Goal: Task Accomplishment & Management: Manage account settings

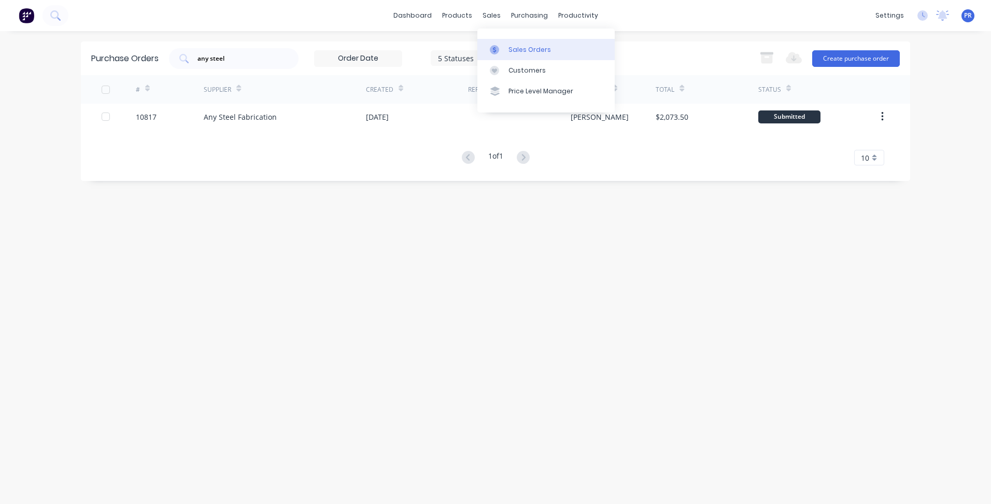
click at [527, 46] on div "Sales Orders" at bounding box center [529, 49] width 42 height 9
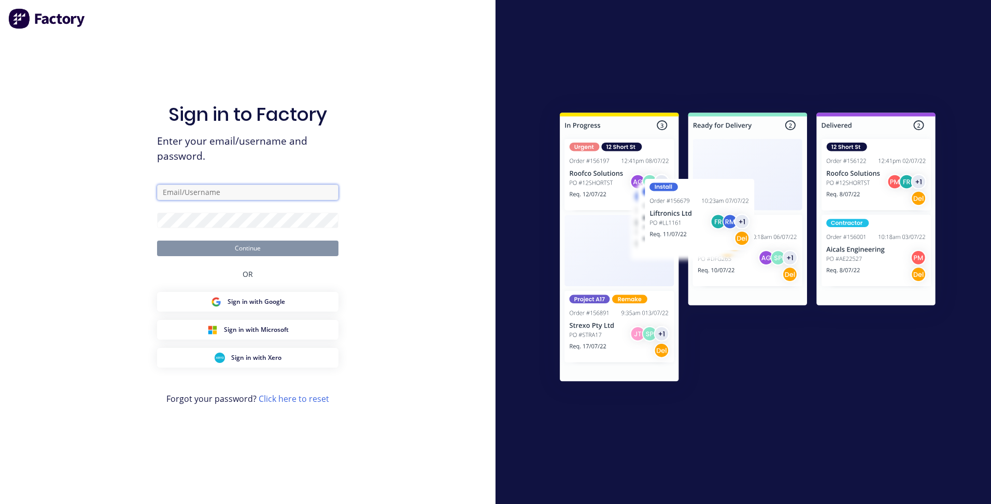
type input "[PERSON_NAME][EMAIL_ADDRESS][DOMAIN_NAME][PERSON_NAME]"
click at [249, 242] on button "Continue" at bounding box center [247, 248] width 181 height 16
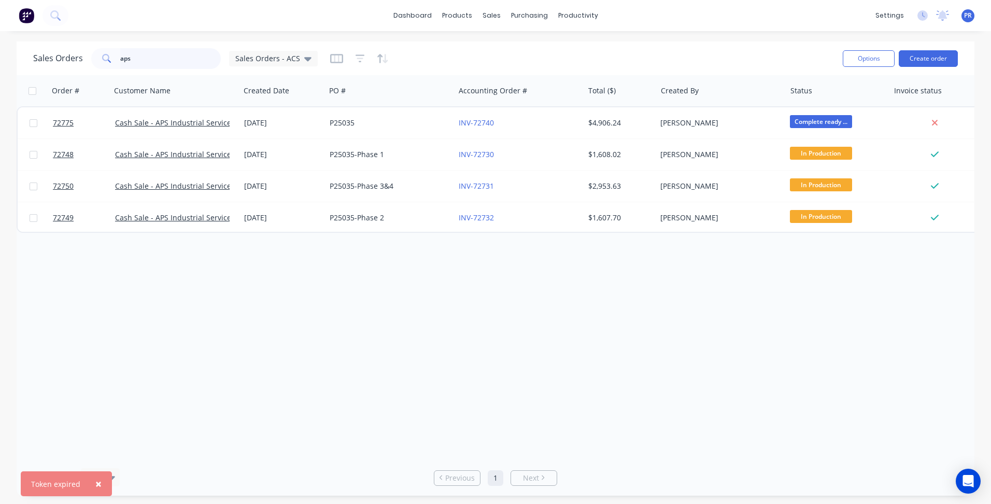
drag, startPoint x: 139, startPoint y: 56, endPoint x: 53, endPoint y: 58, distance: 86.0
click at [63, 58] on div "Sales Orders aps Sales Orders - ACS" at bounding box center [175, 58] width 284 height 21
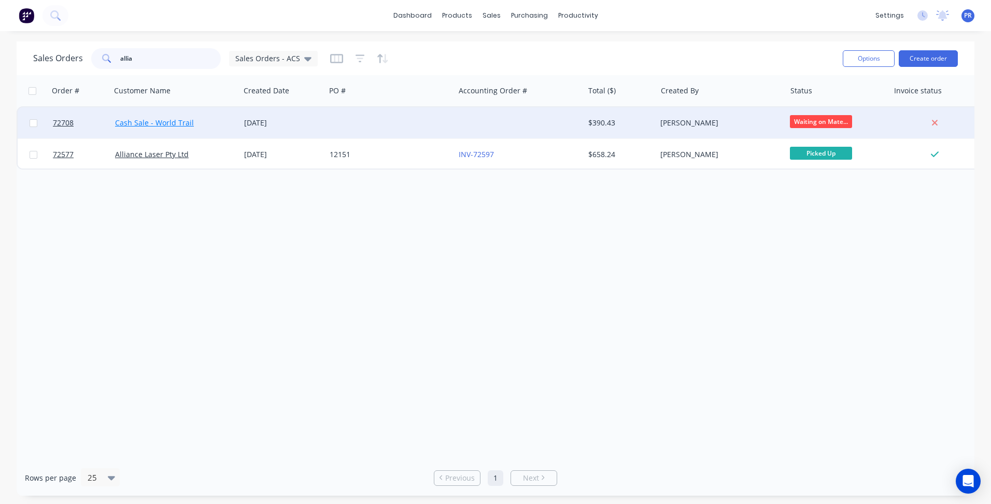
type input "allia"
click at [163, 125] on link "Cash Sale - World Trail" at bounding box center [154, 123] width 79 height 10
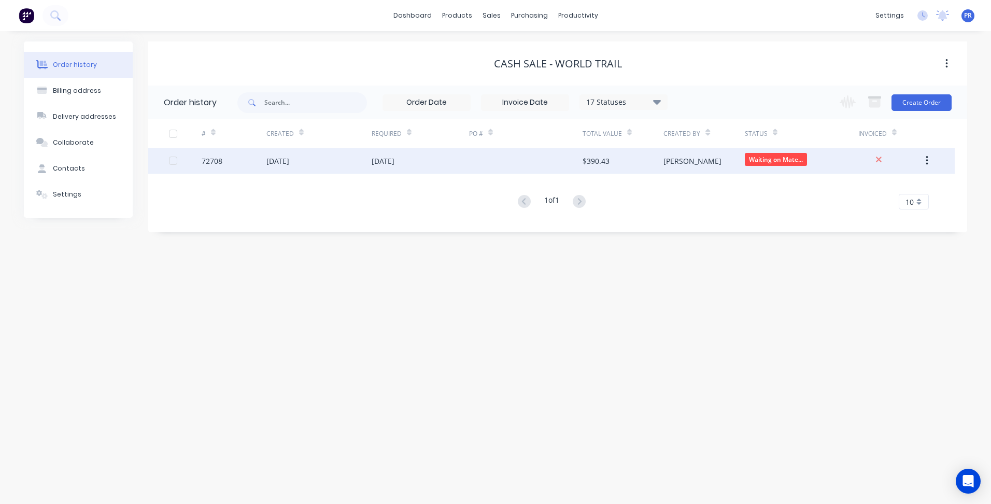
click at [336, 159] on div "[DATE]" at bounding box center [318, 161] width 105 height 26
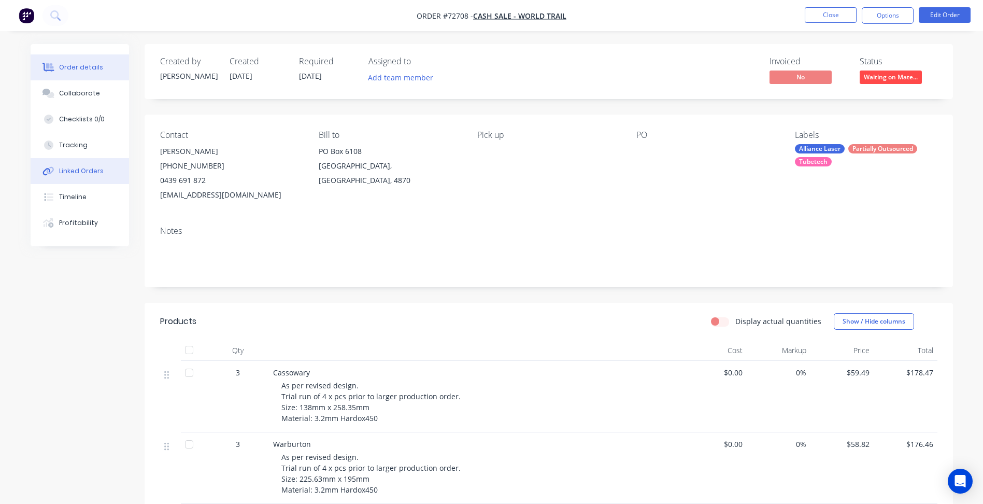
click at [91, 169] on div "Linked Orders" at bounding box center [81, 170] width 45 height 9
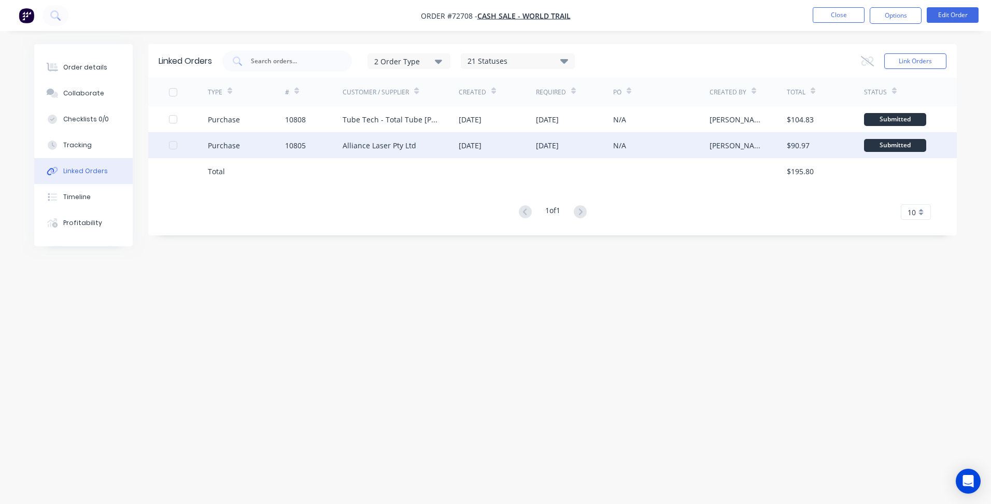
click at [390, 141] on div "Alliance Laser Pty Ltd" at bounding box center [379, 145] width 74 height 11
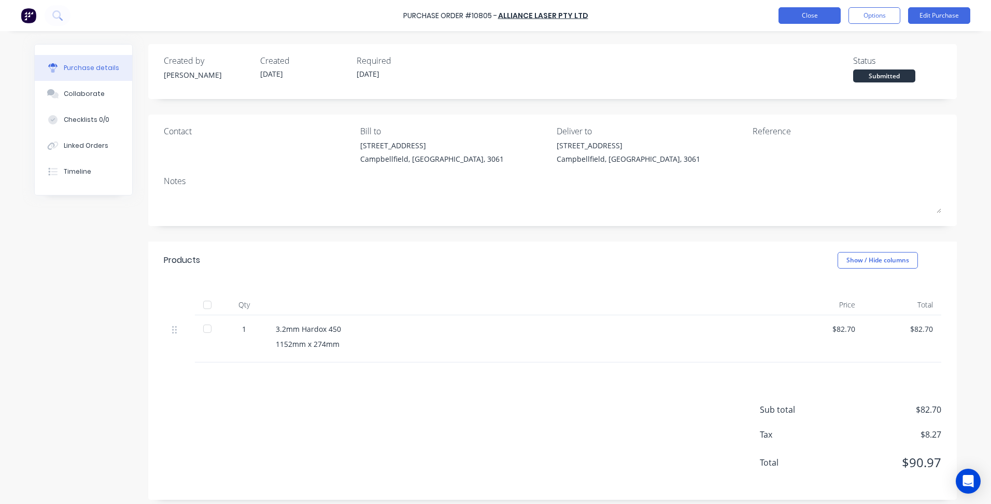
click at [803, 18] on button "Close" at bounding box center [809, 15] width 62 height 17
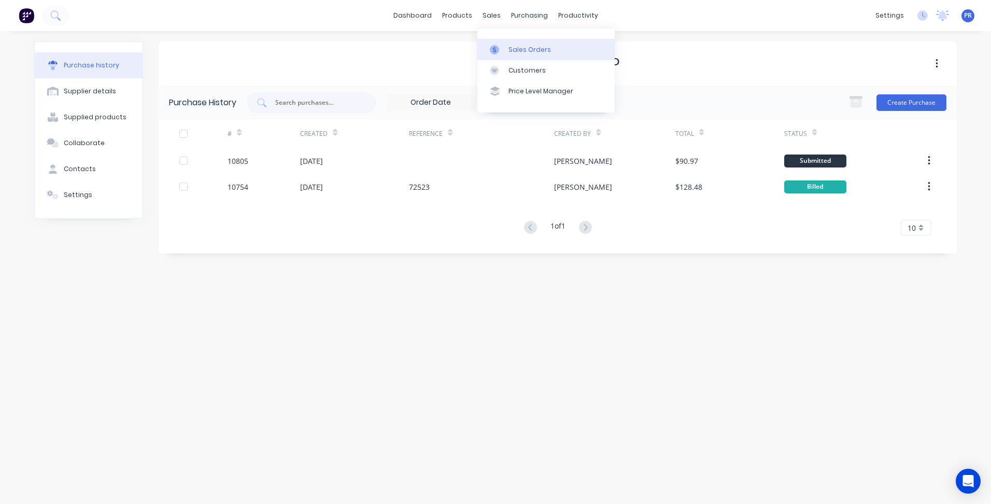
click at [512, 47] on div "Sales Orders" at bounding box center [529, 49] width 42 height 9
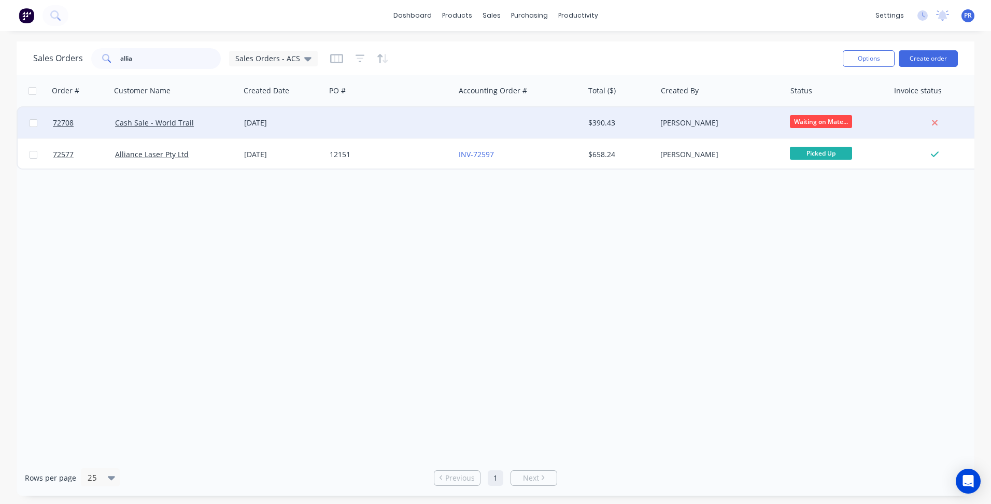
drag, startPoint x: 152, startPoint y: 58, endPoint x: 214, endPoint y: 109, distance: 80.7
click at [91, 58] on div "allia" at bounding box center [156, 58] width 130 height 21
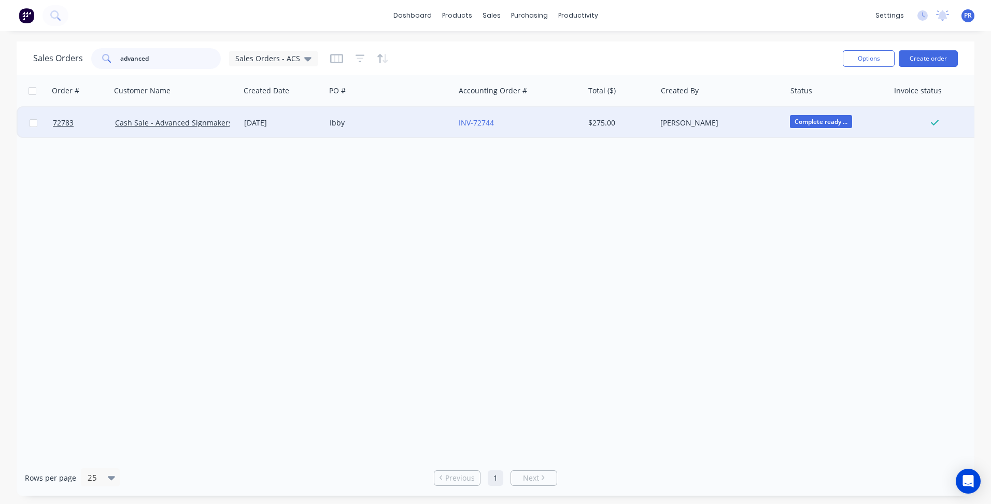
type input "advanced"
click at [390, 118] on div "Ibby" at bounding box center [387, 123] width 115 height 10
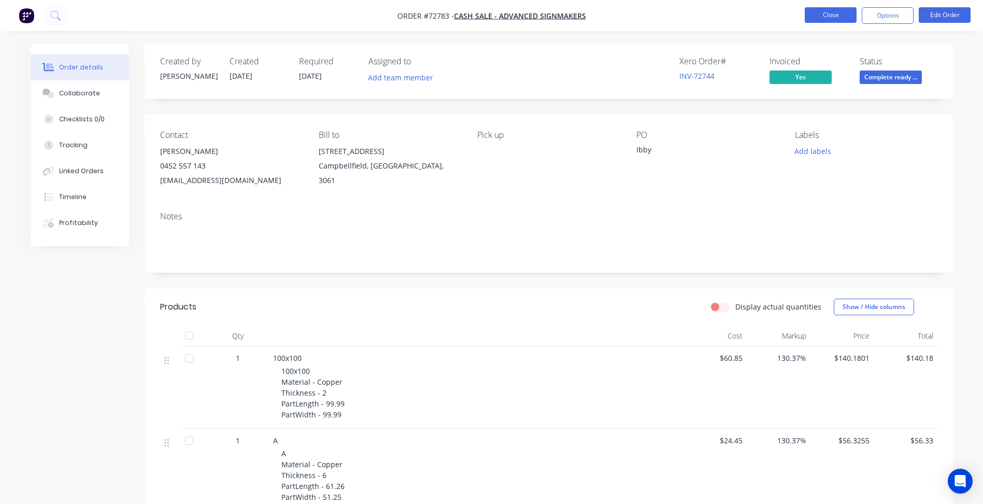
click at [829, 14] on button "Close" at bounding box center [831, 15] width 52 height 16
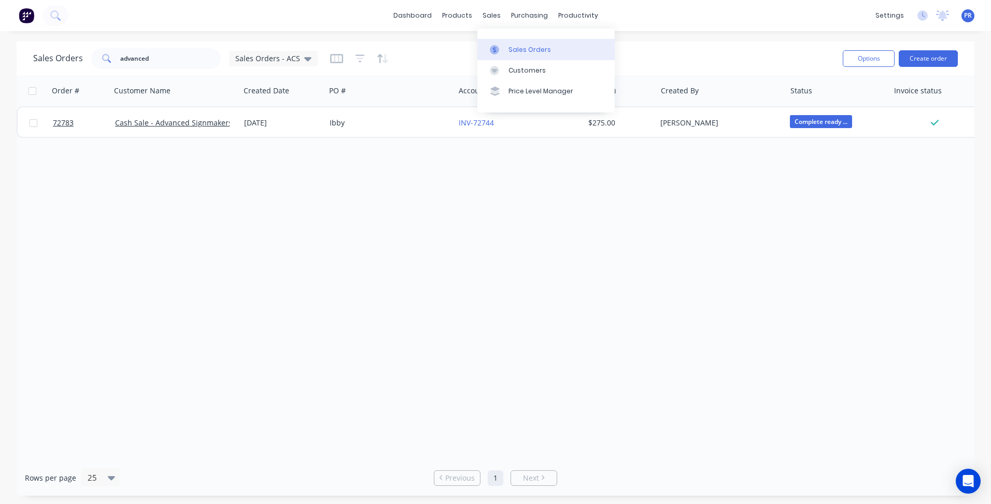
click at [519, 43] on link "Sales Orders" at bounding box center [545, 49] width 137 height 21
click at [501, 47] on div at bounding box center [498, 49] width 16 height 9
drag, startPoint x: 159, startPoint y: 62, endPoint x: 33, endPoint y: 76, distance: 126.7
click at [61, 54] on div "Sales Orders advanced Sales Orders - ACS" at bounding box center [175, 58] width 284 height 21
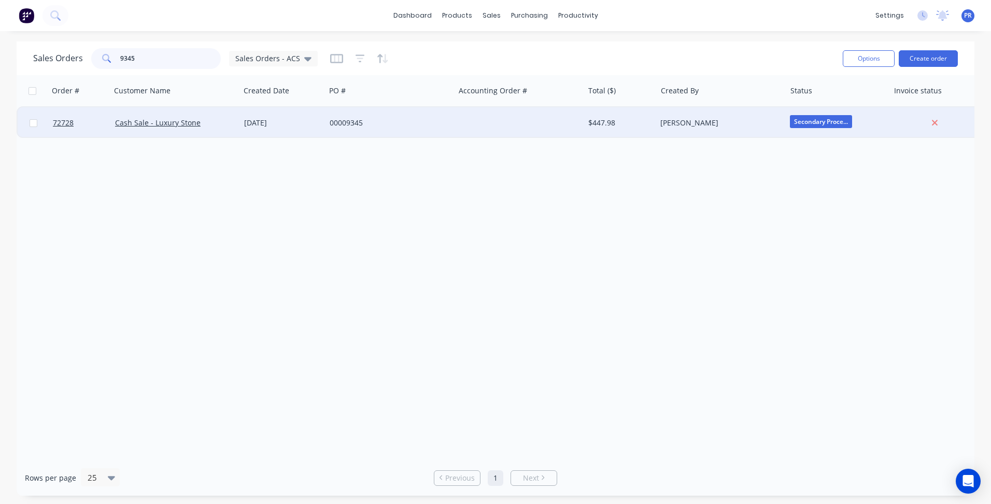
type input "9345"
click at [219, 129] on div "Cash Sale - Luxury Stone" at bounding box center [175, 122] width 129 height 31
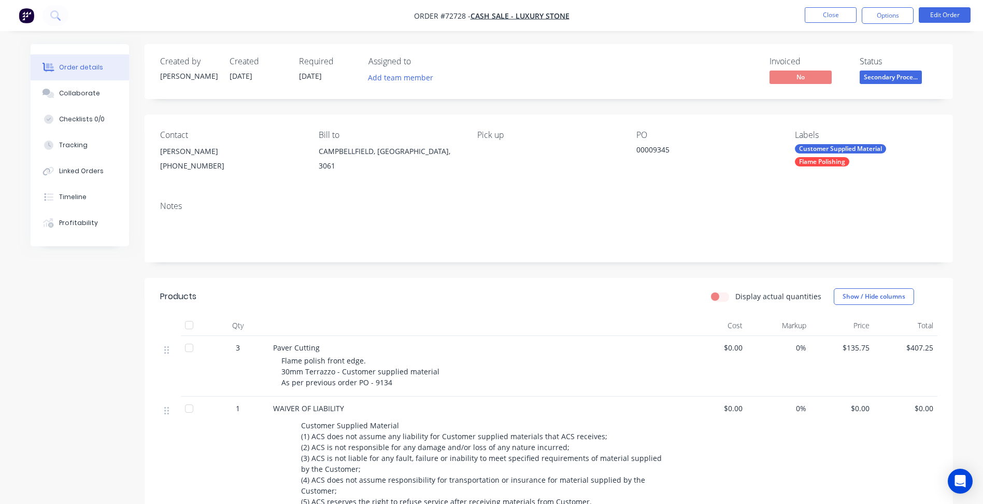
click at [82, 388] on div "Created by [PERSON_NAME] Created [DATE] Required [DATE] Assigned to Add team me…" at bounding box center [492, 372] width 922 height 656
click at [836, 7] on nav "Order #72728 - Cash Sale - Luxury Stone Close Options Edit Order" at bounding box center [491, 15] width 983 height 31
click at [833, 8] on button "Close" at bounding box center [831, 15] width 52 height 16
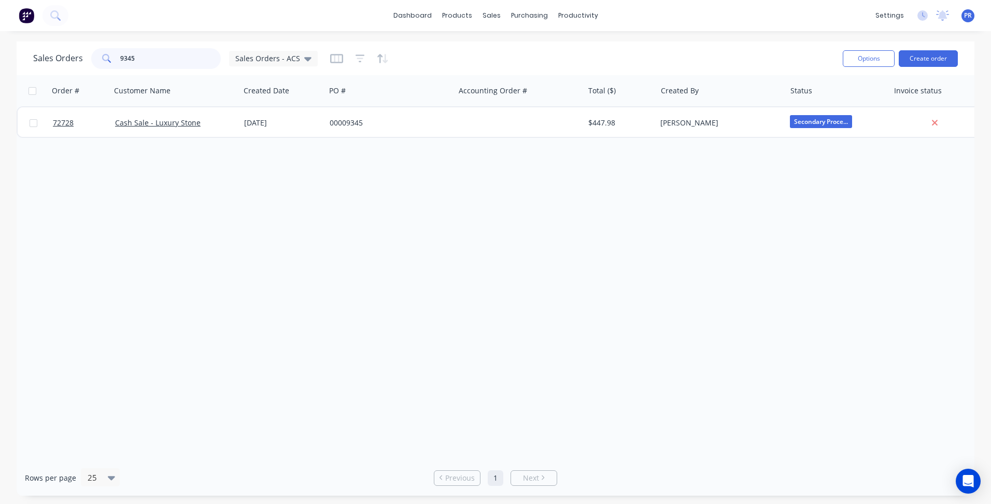
drag, startPoint x: 170, startPoint y: 52, endPoint x: 75, endPoint y: 59, distance: 95.0
click at [75, 59] on div "Sales Orders 9345 Sales Orders - ACS" at bounding box center [175, 58] width 284 height 21
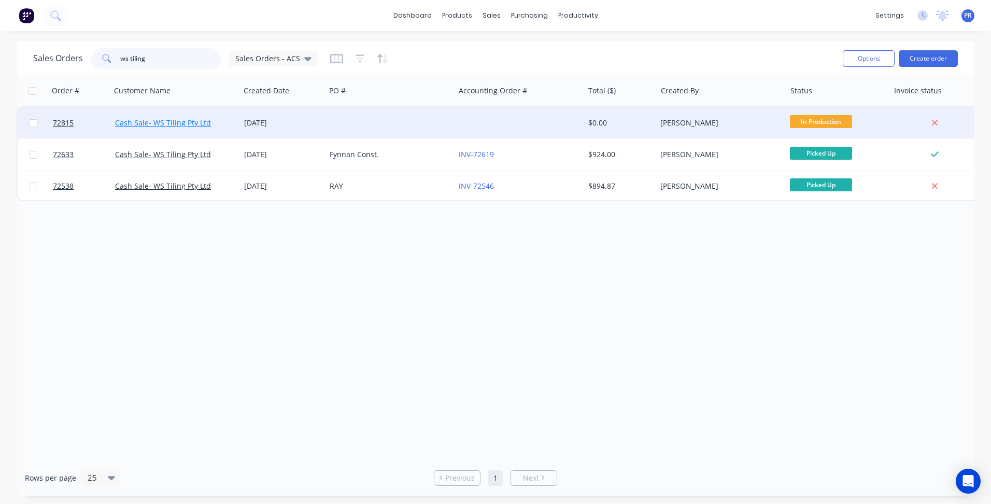
type input "ws tiling"
click at [176, 123] on link "Cash Sale- WS Tiling Pty Ltd" at bounding box center [163, 123] width 96 height 10
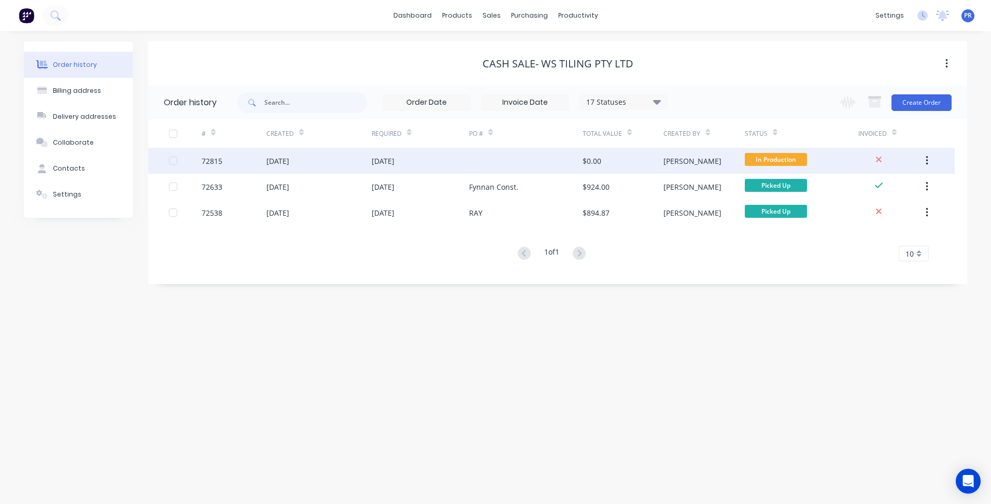
click at [724, 160] on div "[PERSON_NAME]" at bounding box center [703, 161] width 81 height 26
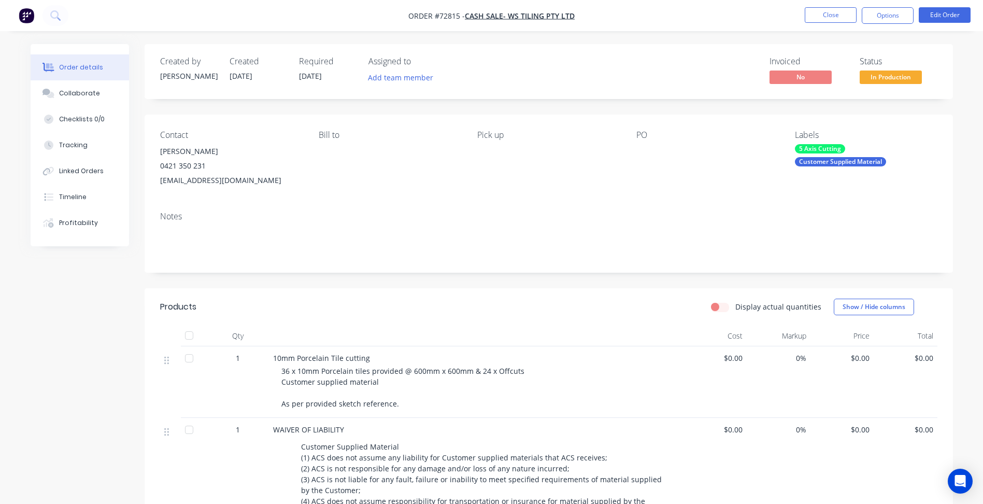
scroll to position [104, 0]
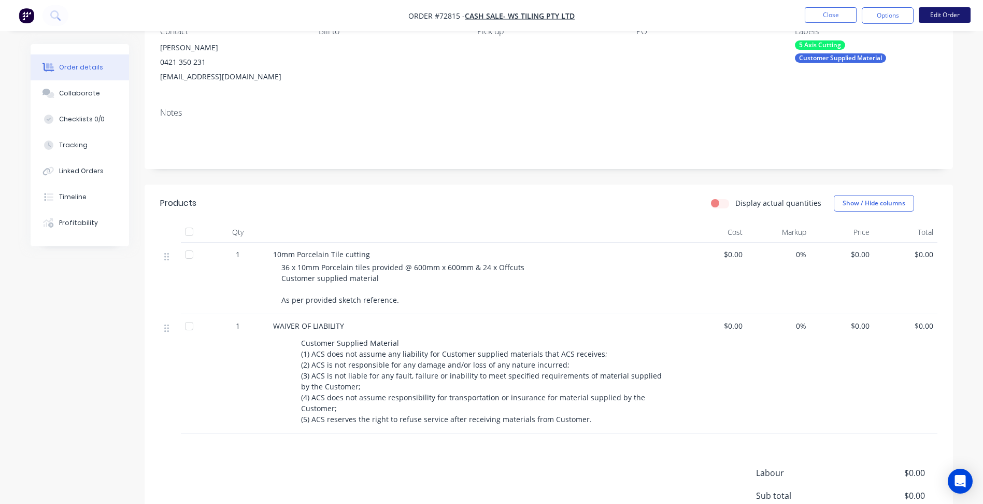
click at [939, 20] on button "Edit Order" at bounding box center [945, 15] width 52 height 16
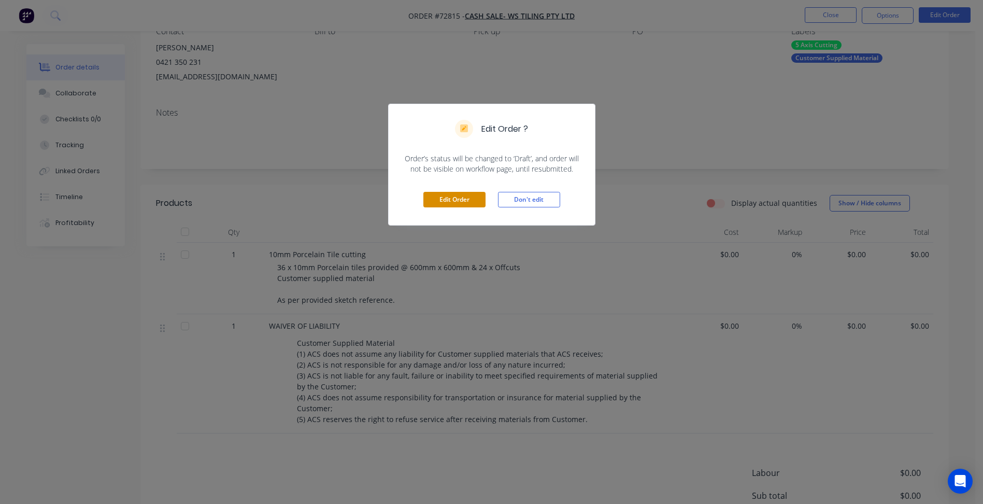
click at [455, 195] on button "Edit Order" at bounding box center [454, 200] width 62 height 16
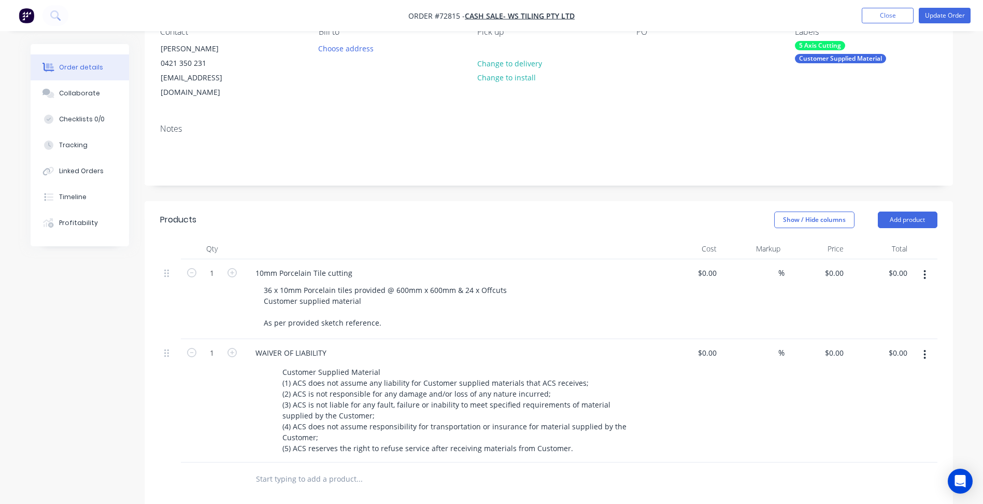
scroll to position [155, 0]
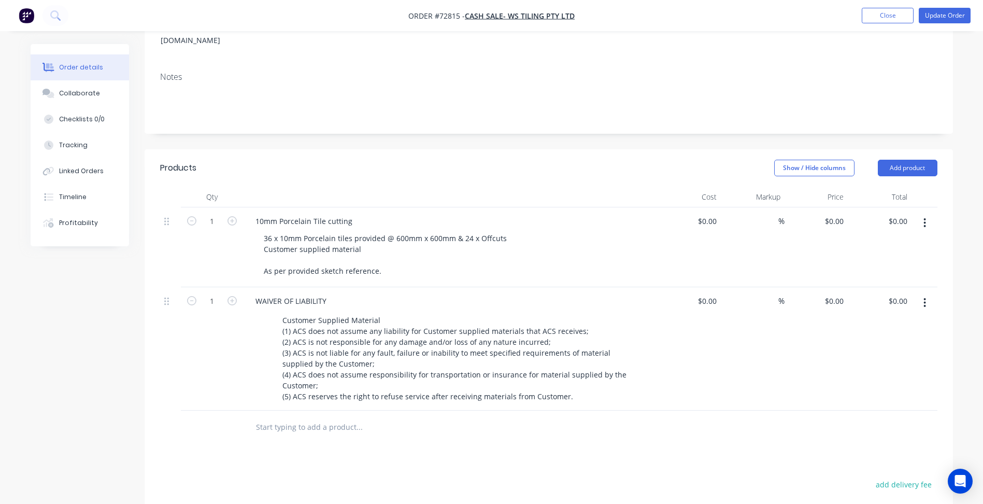
click at [723, 214] on div "%" at bounding box center [753, 247] width 64 height 80
click at [713, 213] on input "0" at bounding box center [709, 220] width 24 height 15
type input "$0.00"
click at [833, 213] on div "0 $0.00" at bounding box center [834, 220] width 28 height 15
type input "$323.57"
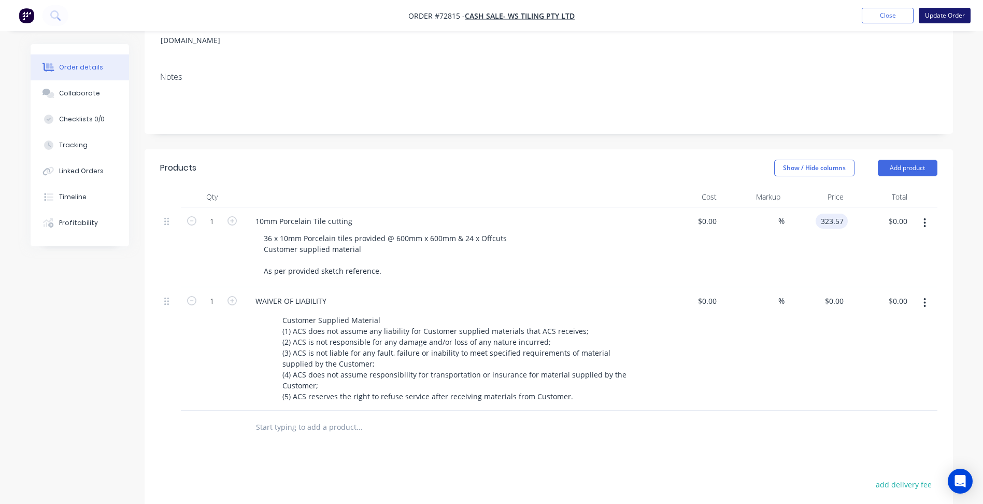
type input "$323.57"
click at [947, 18] on button "Update Order" at bounding box center [945, 16] width 52 height 16
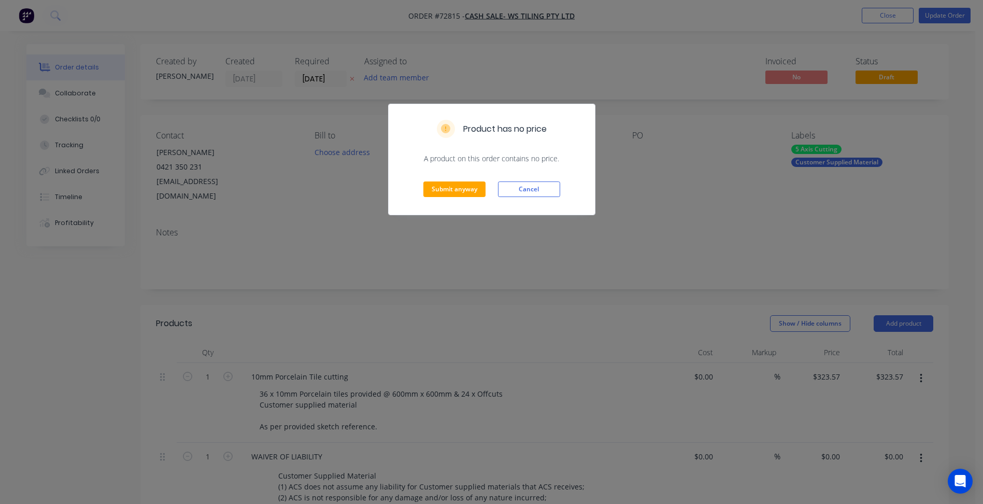
click at [462, 197] on div "Submit anyway Cancel" at bounding box center [492, 189] width 206 height 51
click at [465, 191] on button "Submit anyway" at bounding box center [454, 189] width 62 height 16
